Goal: Task Accomplishment & Management: Complete application form

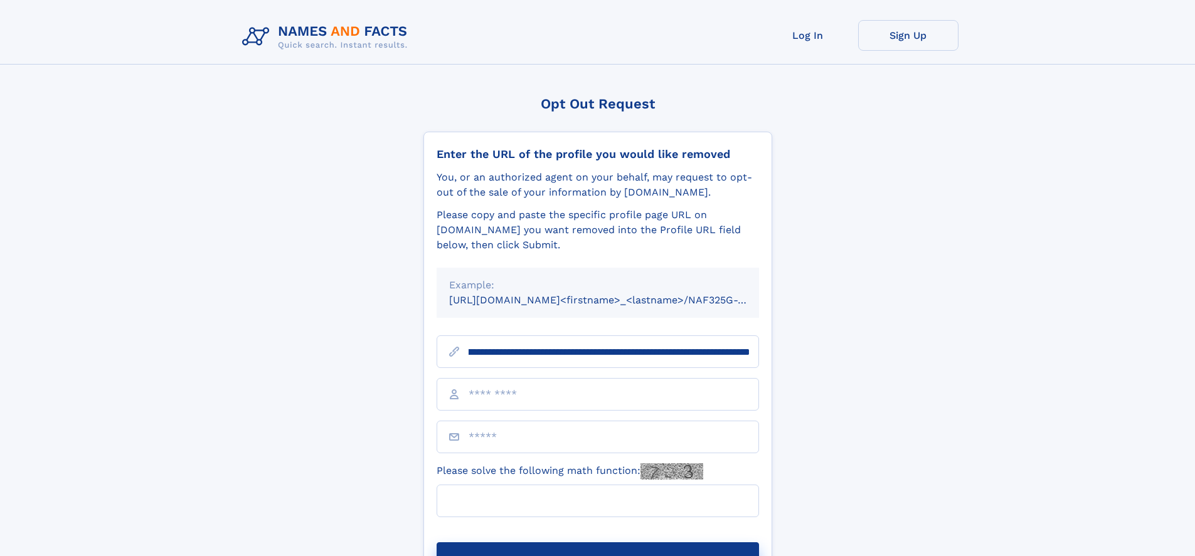
scroll to position [0, 140]
type input "**********"
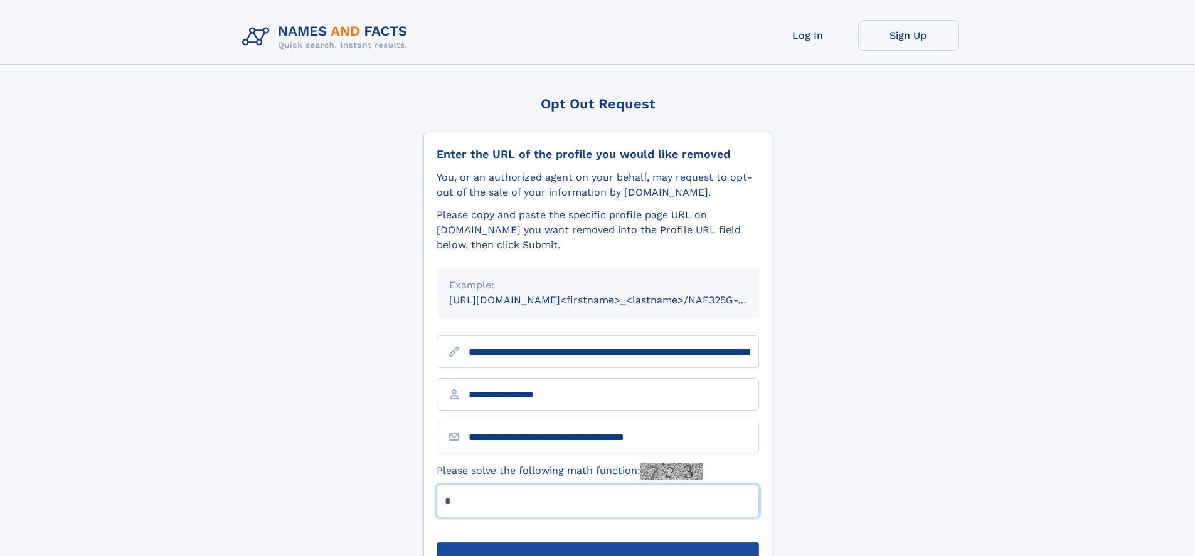
type input "*"
click at [597, 543] on button "Submit Opt Out Request" at bounding box center [598, 563] width 322 height 40
